Goal: Task Accomplishment & Management: Manage account settings

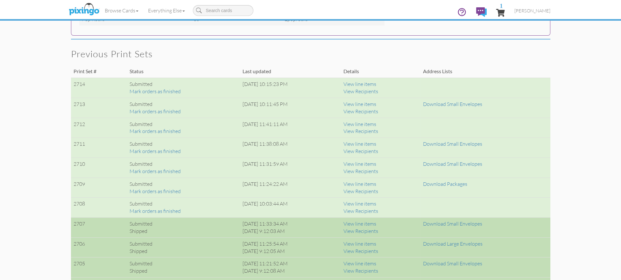
scroll to position [398, 0]
click at [505, 11] on span "1" at bounding box center [500, 13] width 9 height 8
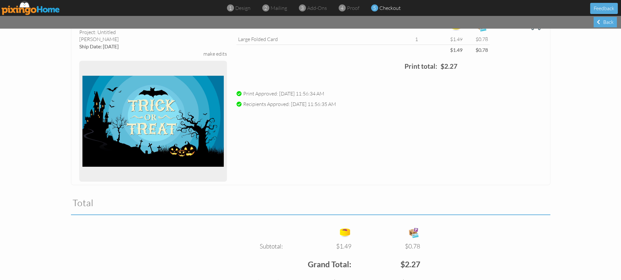
scroll to position [124, 0]
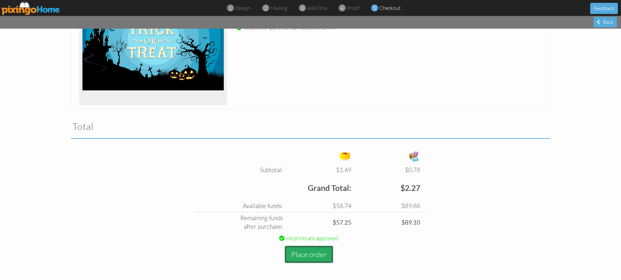
click at [314, 252] on button "Place order" at bounding box center [309, 255] width 49 height 18
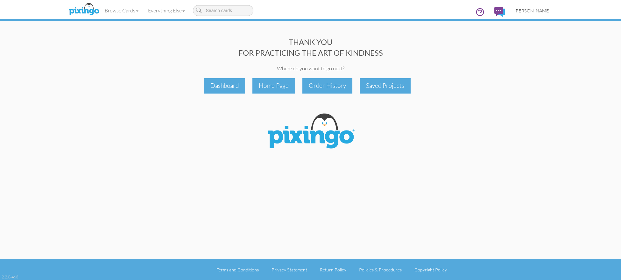
click at [547, 10] on span "[PERSON_NAME]" at bounding box center [532, 10] width 36 height 5
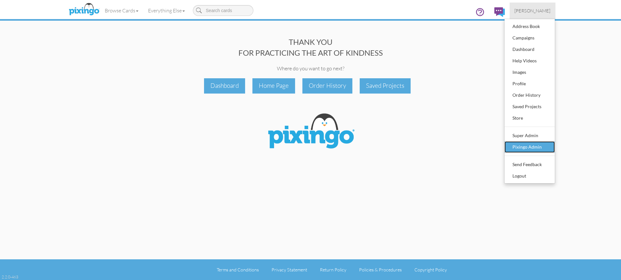
click at [523, 148] on div "Pixingo Admin" at bounding box center [530, 147] width 38 height 10
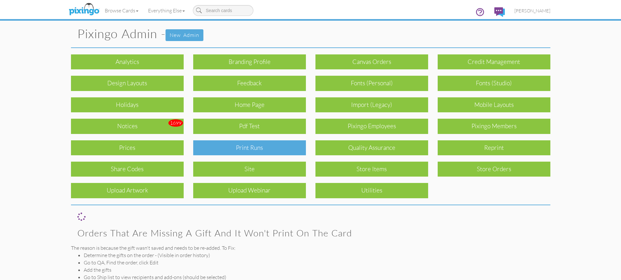
click at [257, 147] on div "Print Runs" at bounding box center [249, 147] width 113 height 15
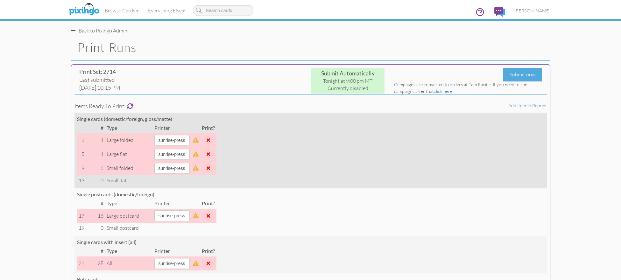
click at [212, 139] on td at bounding box center [208, 140] width 16 height 14
click at [210, 140] on span at bounding box center [209, 140] width 4 height 5
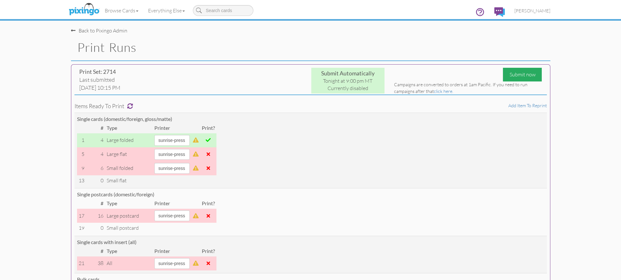
click at [516, 76] on div "Submit now" at bounding box center [522, 75] width 39 height 14
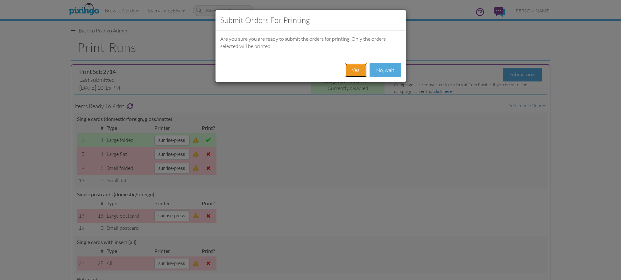
click at [357, 71] on button "Yes." at bounding box center [356, 70] width 22 height 14
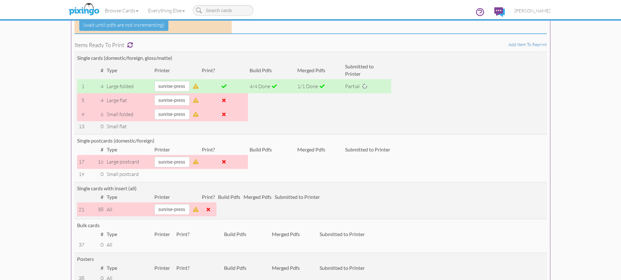
scroll to position [112, 0]
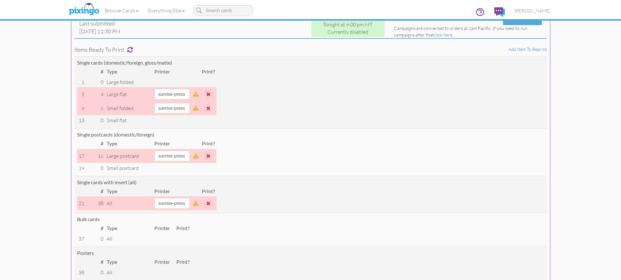
scroll to position [55, 0]
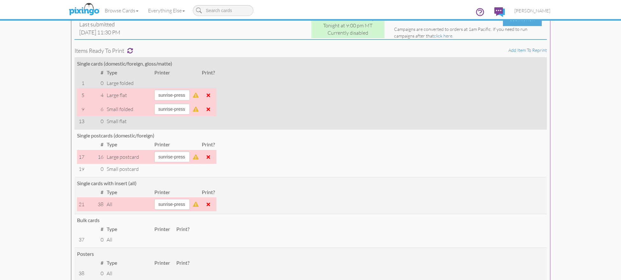
click at [210, 95] on span at bounding box center [209, 95] width 4 height 5
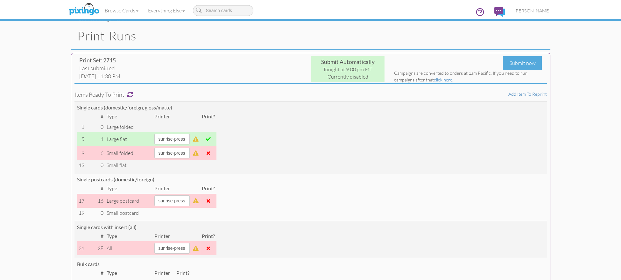
scroll to position [11, 0]
click at [516, 65] on div "Submit now" at bounding box center [522, 64] width 39 height 14
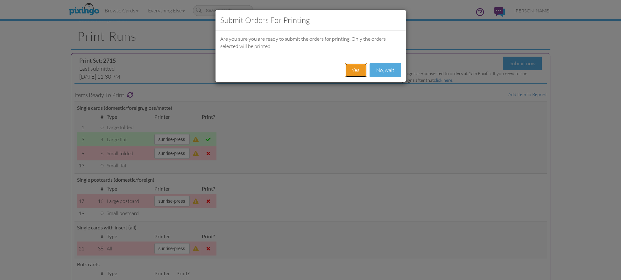
click at [351, 69] on button "Yes." at bounding box center [356, 70] width 22 height 14
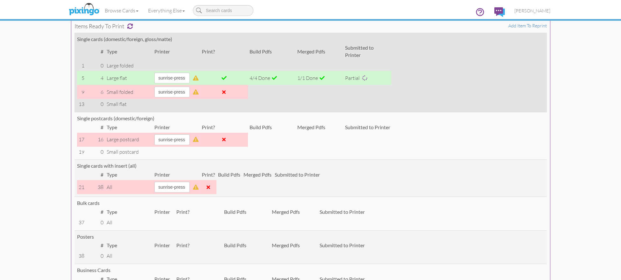
scroll to position [125, 0]
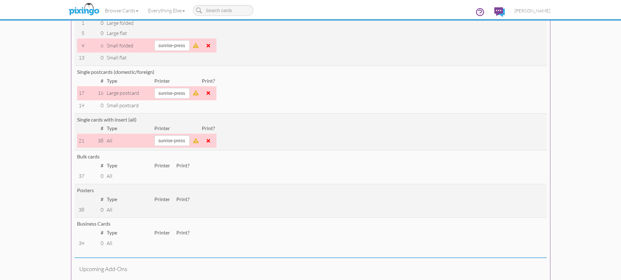
scroll to position [116, 0]
click at [210, 92] on span at bounding box center [209, 92] width 4 height 5
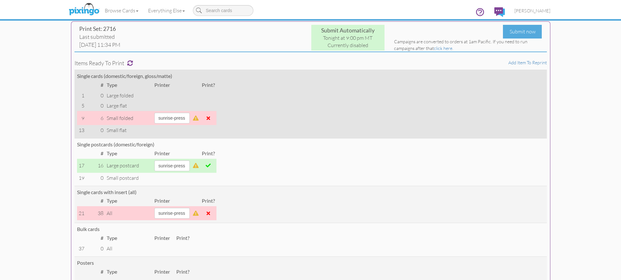
scroll to position [0, 0]
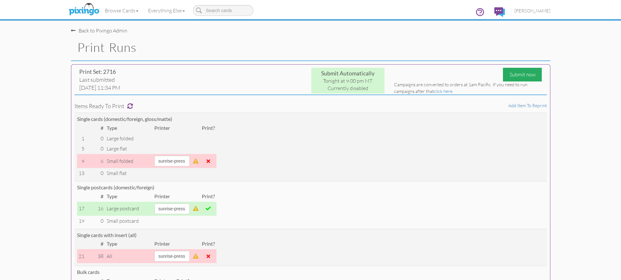
click at [525, 74] on div "Submit now" at bounding box center [522, 75] width 39 height 14
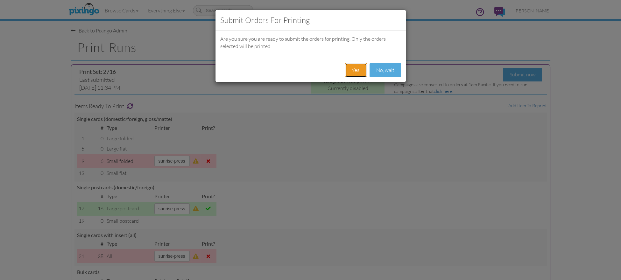
click at [356, 66] on button "Yes." at bounding box center [356, 70] width 22 height 14
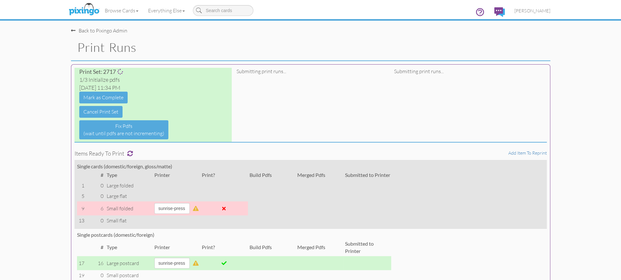
scroll to position [7, 0]
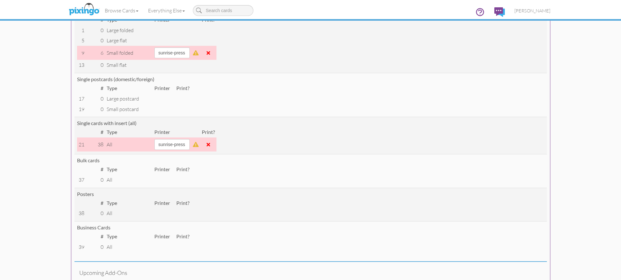
scroll to position [109, 0]
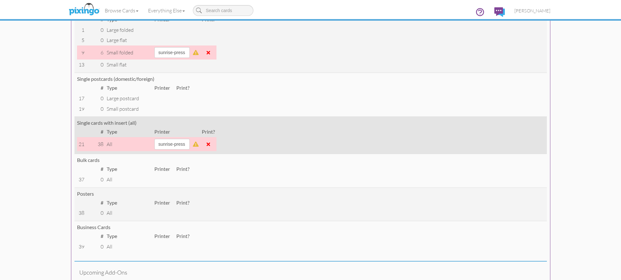
click at [210, 143] on span at bounding box center [209, 144] width 4 height 5
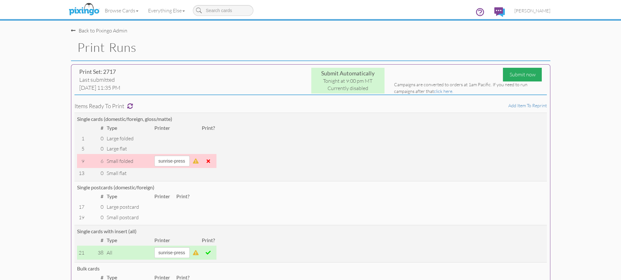
click at [524, 74] on div "Submit now" at bounding box center [522, 75] width 39 height 14
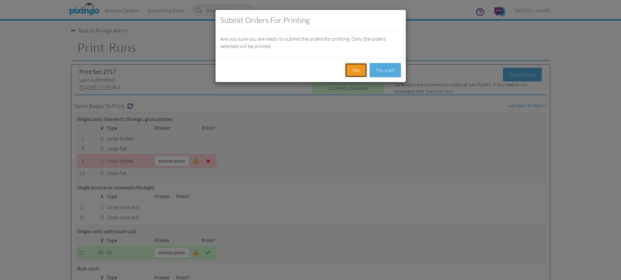
click at [356, 68] on button "Yes." at bounding box center [356, 70] width 22 height 14
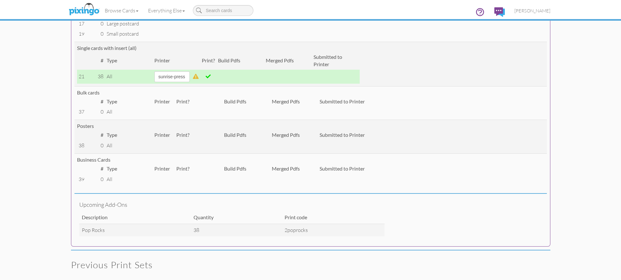
scroll to position [231, 0]
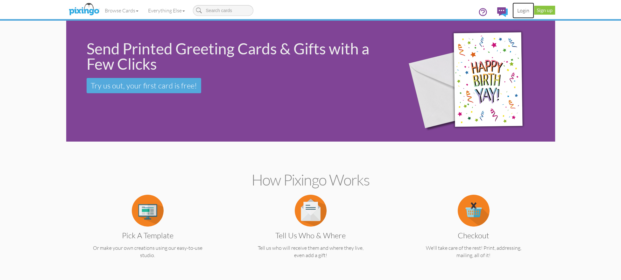
click at [518, 10] on link "Login" at bounding box center [523, 11] width 22 height 16
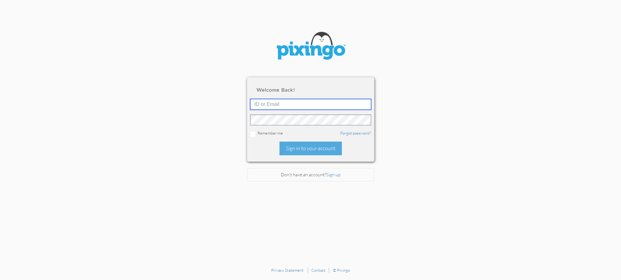
type input "1644"
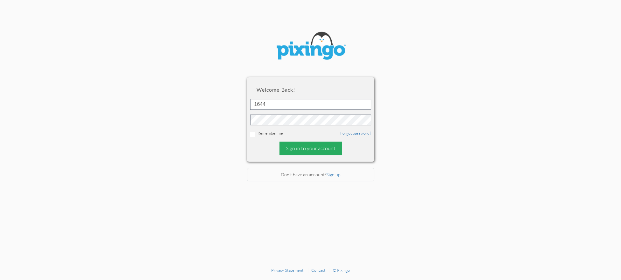
click at [300, 146] on div "Sign in to your account" at bounding box center [310, 149] width 62 height 14
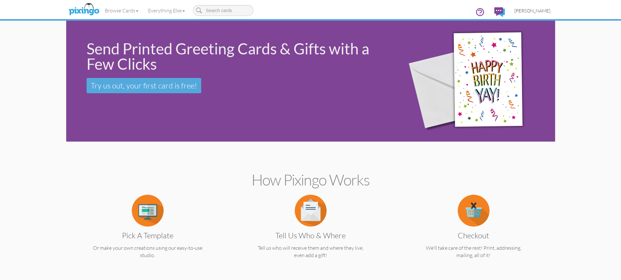
click at [537, 11] on span "[PERSON_NAME]" at bounding box center [532, 10] width 36 height 5
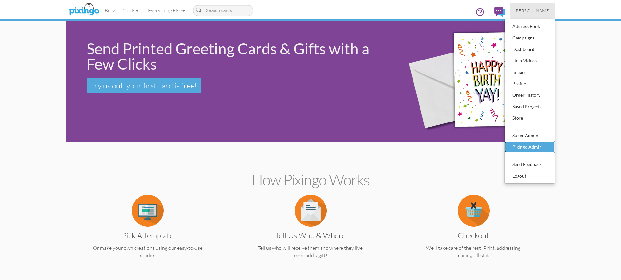
click at [526, 144] on div "Pixingo Admin" at bounding box center [530, 147] width 38 height 10
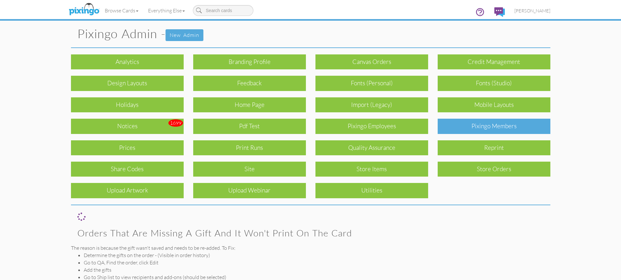
click at [511, 128] on div "Pixingo Members" at bounding box center [494, 126] width 113 height 15
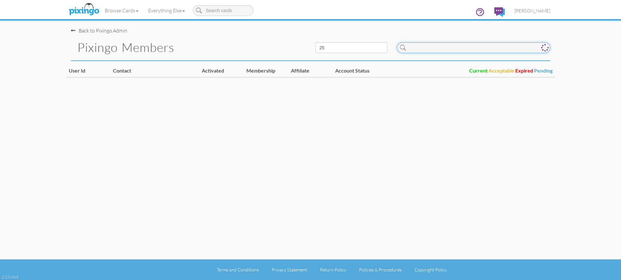
click at [461, 50] on input at bounding box center [473, 47] width 153 height 11
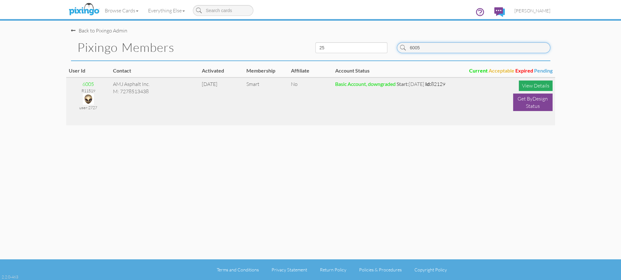
type input "6005"
click at [530, 86] on div "View Details" at bounding box center [536, 86] width 34 height 11
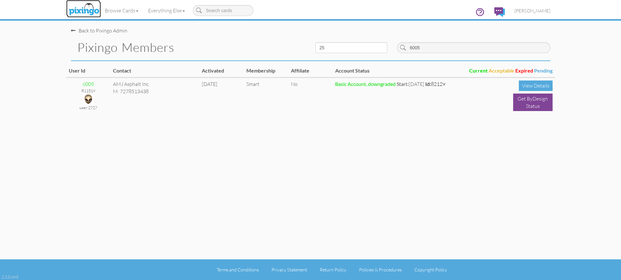
click at [87, 6] on img at bounding box center [84, 10] width 34 height 16
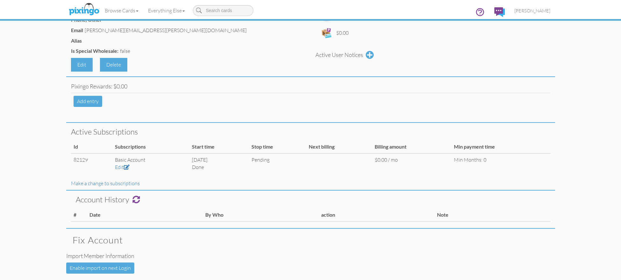
scroll to position [128, 0]
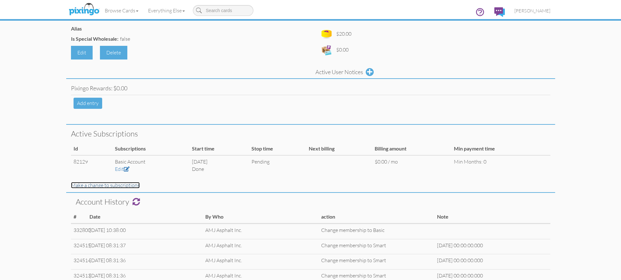
click at [100, 185] on link "Make a change to subscriptions" at bounding box center [105, 185] width 69 height 6
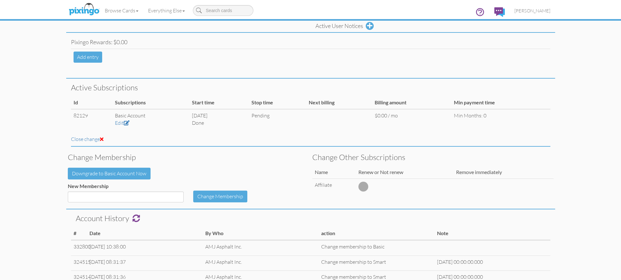
scroll to position [215, 0]
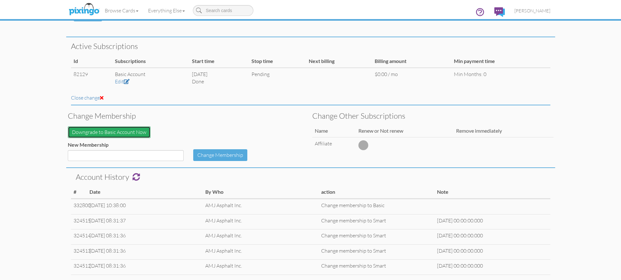
click at [136, 132] on button "Downgrade to Basic Account Now" at bounding box center [109, 132] width 83 height 12
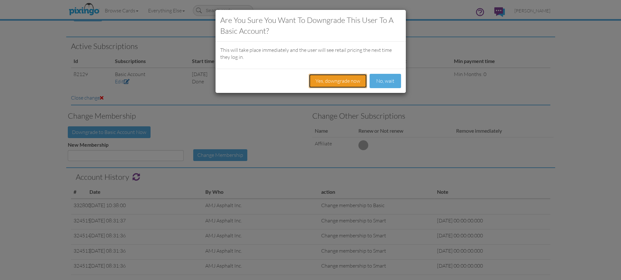
click at [332, 78] on button "Yes, downgrade now" at bounding box center [338, 81] width 58 height 14
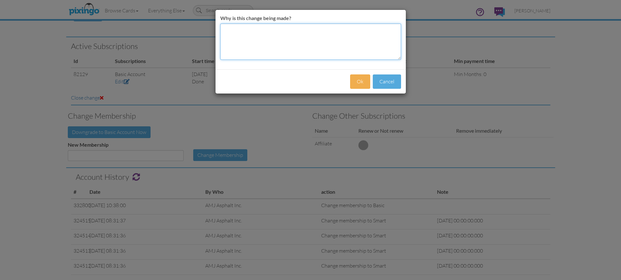
click at [273, 39] on textarea "Why is this change being made?" at bounding box center [310, 42] width 181 height 36
type textarea "downgraded"
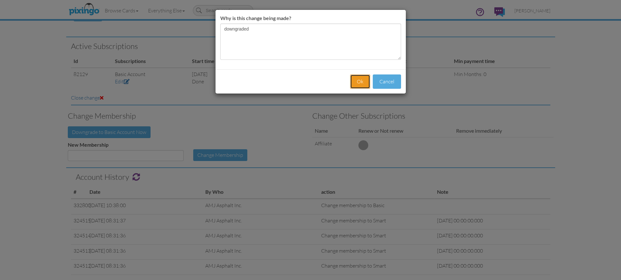
click at [359, 79] on button "Ok" at bounding box center [360, 81] width 20 height 14
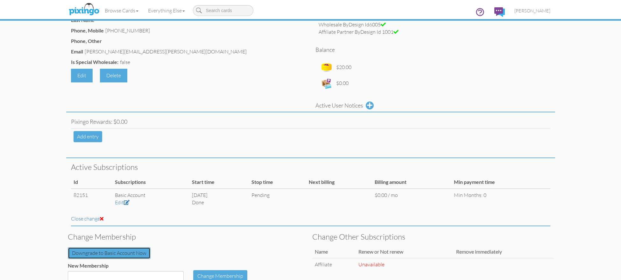
scroll to position [0, 0]
